Goal: Book appointment/travel/reservation

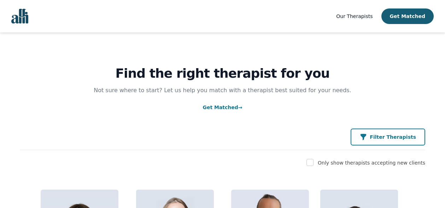
click at [377, 138] on p "Filter Therapists" at bounding box center [393, 137] width 46 height 7
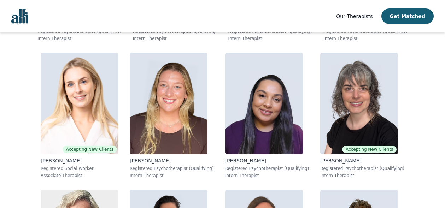
scroll to position [3778, 0]
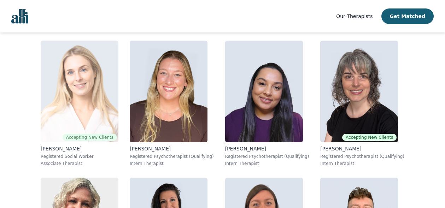
click at [92, 106] on img at bounding box center [80, 92] width 78 height 102
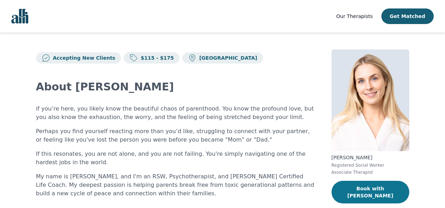
click at [372, 188] on button "Book with [PERSON_NAME]" at bounding box center [371, 192] width 78 height 23
